Goal: Check status: Check status

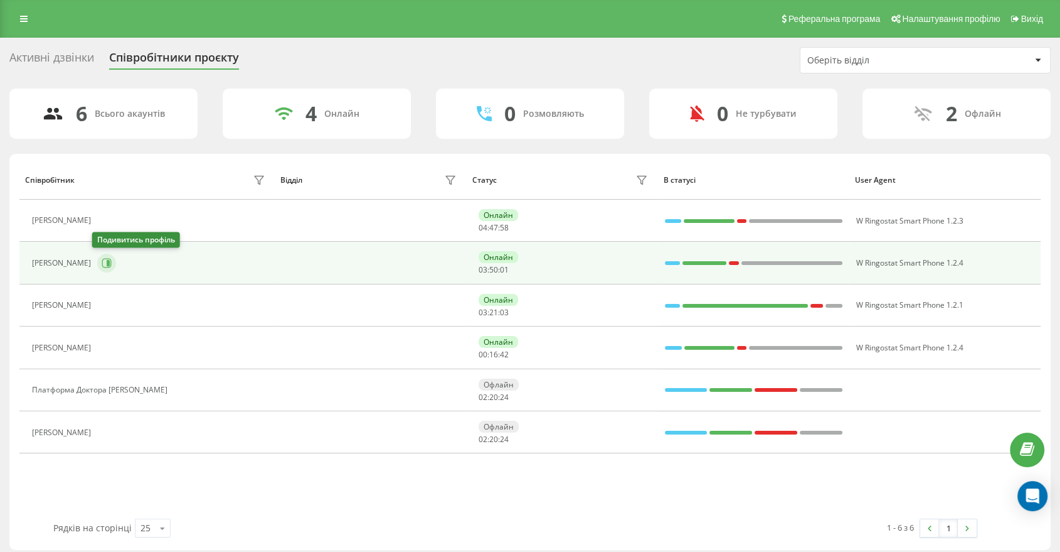
click at [102, 267] on icon at bounding box center [107, 263] width 10 height 10
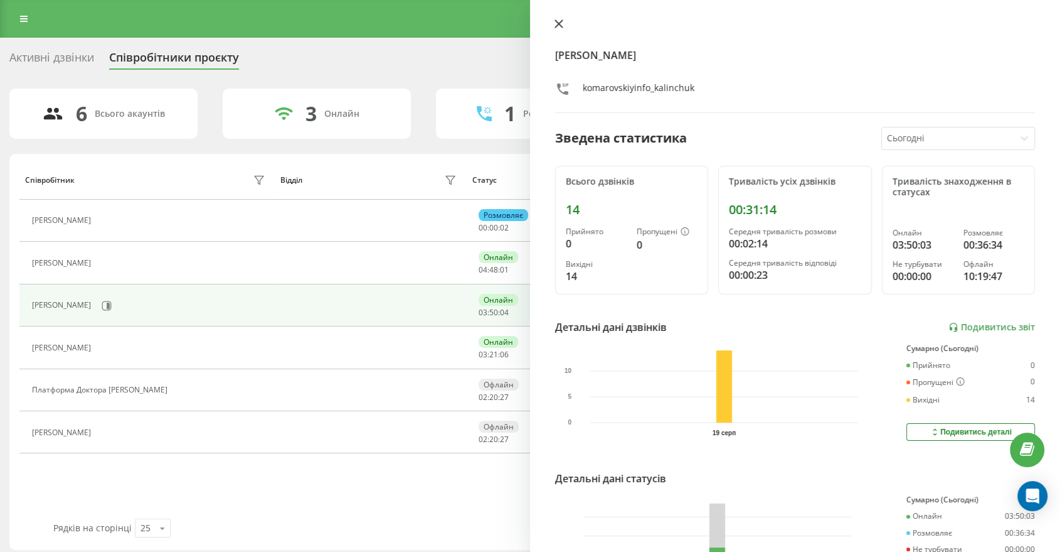
click at [564, 20] on button at bounding box center [559, 25] width 16 height 12
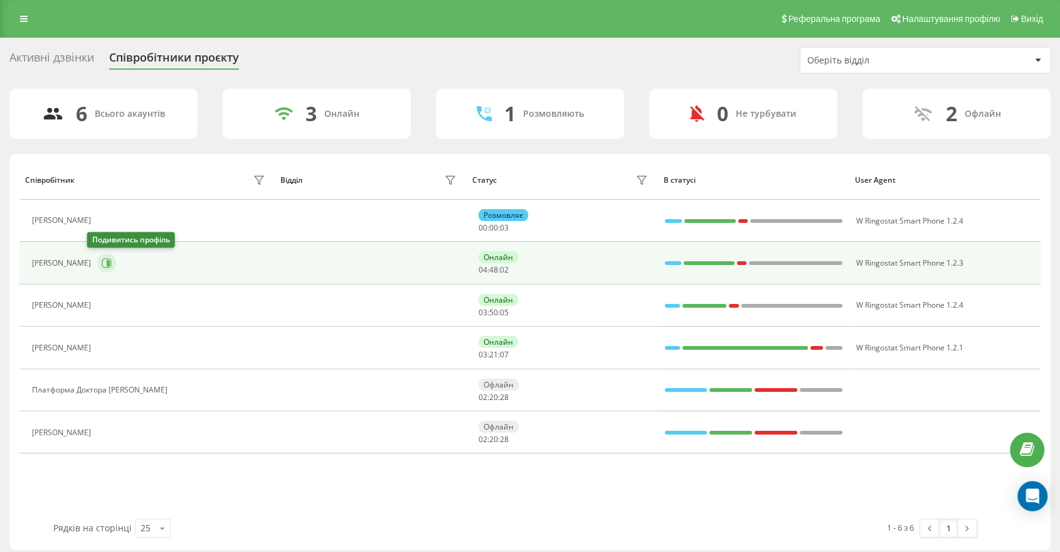
click at [107, 262] on icon at bounding box center [108, 263] width 3 height 6
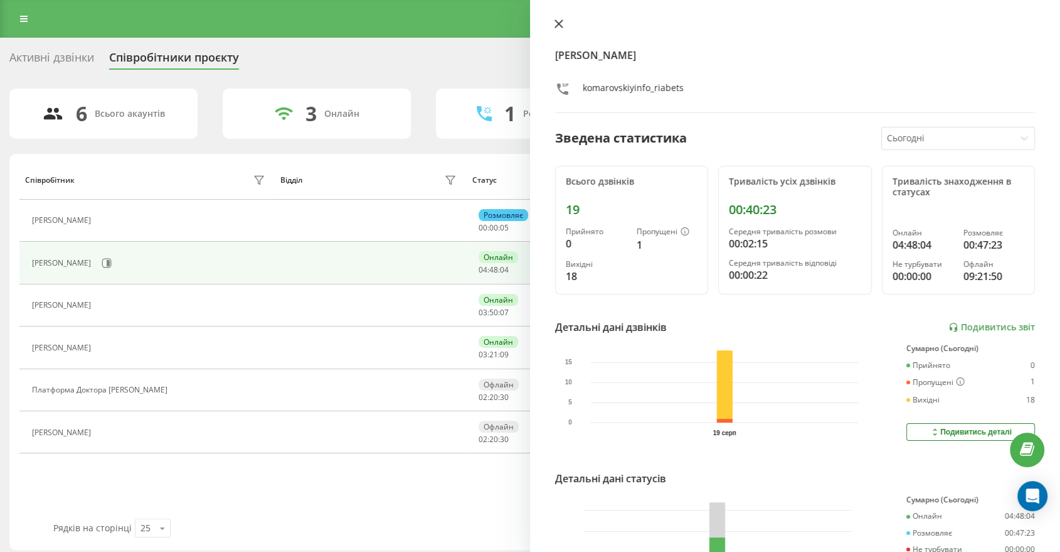
click at [558, 19] on icon at bounding box center [559, 23] width 9 height 9
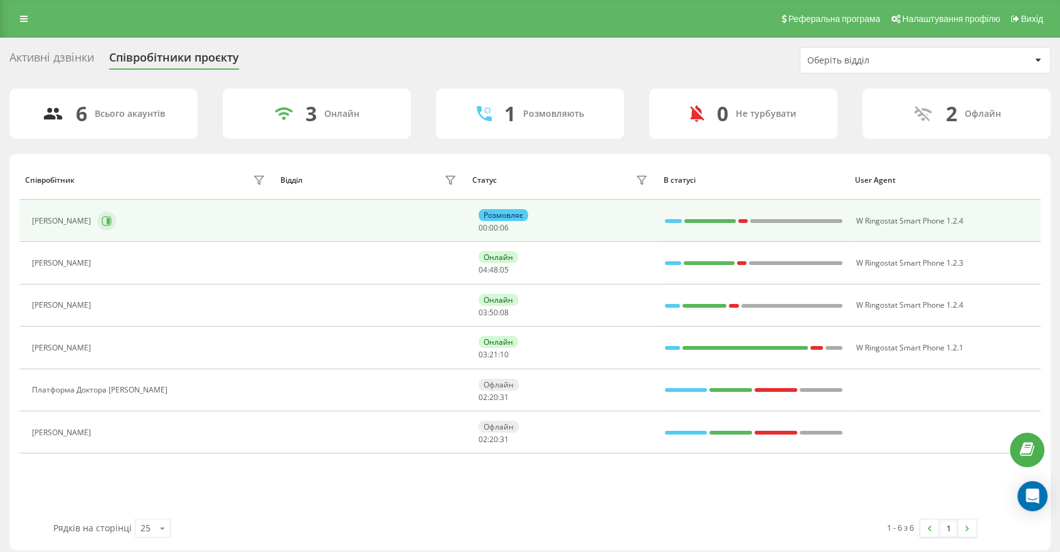
click at [112, 222] on icon at bounding box center [107, 221] width 10 height 10
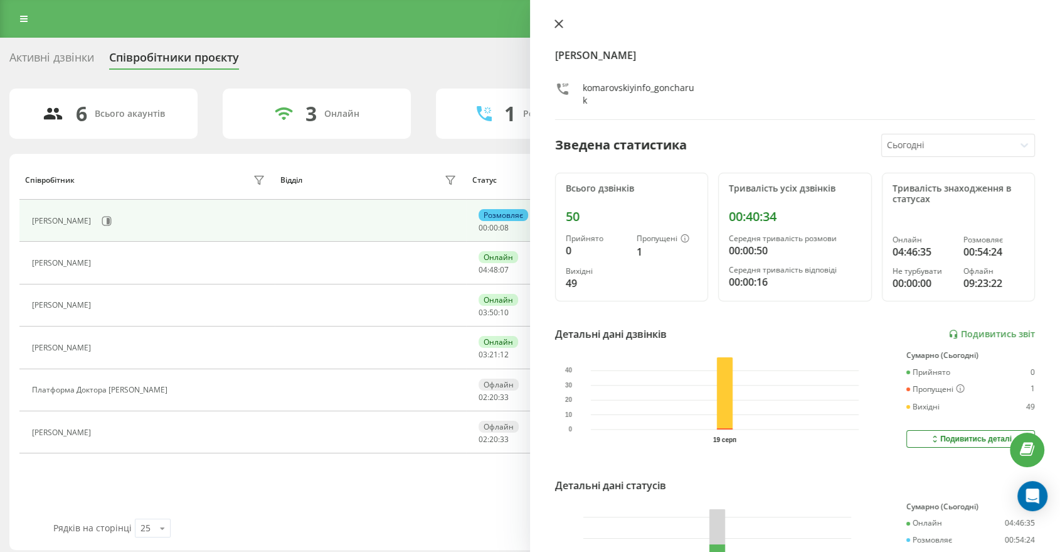
click at [560, 26] on icon at bounding box center [559, 23] width 9 height 9
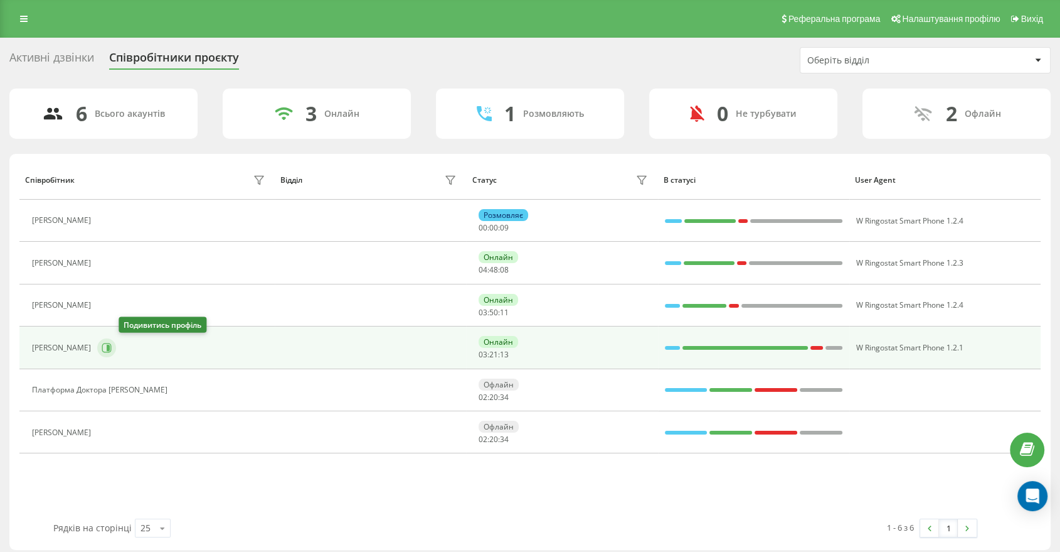
click at [116, 346] on button at bounding box center [106, 347] width 19 height 19
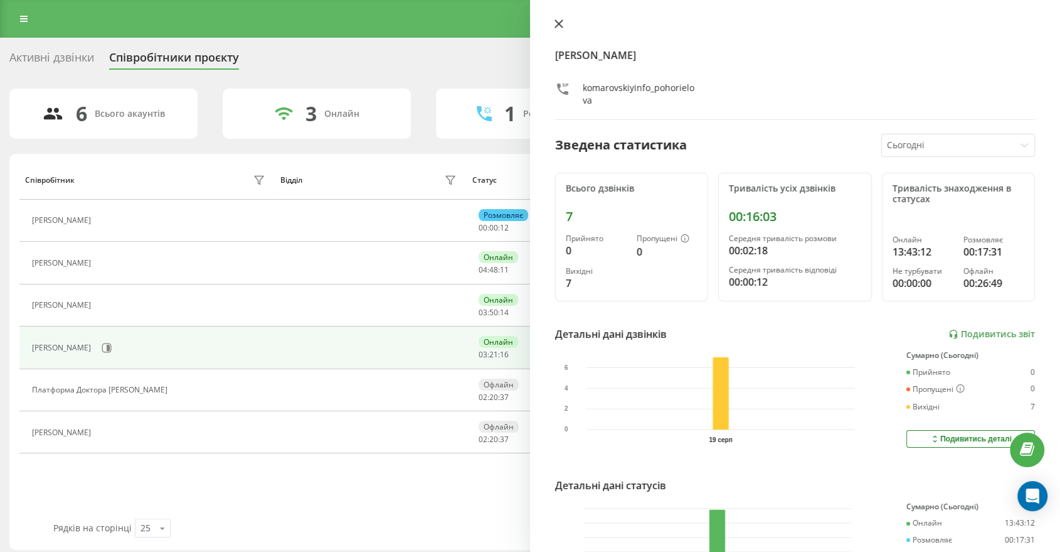
click at [557, 28] on icon at bounding box center [559, 23] width 9 height 9
